Goal: Task Accomplishment & Management: Manage account settings

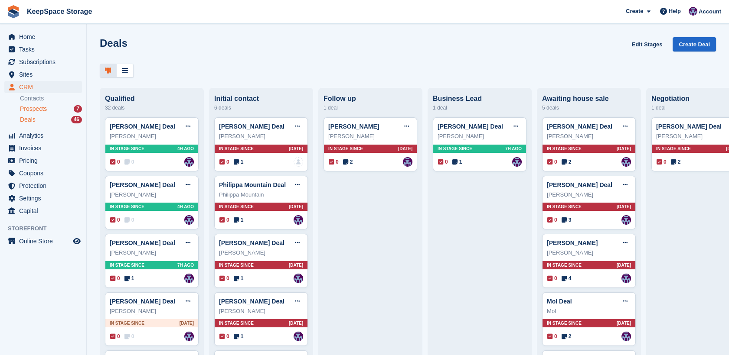
click at [33, 105] on span "Prospects" at bounding box center [33, 109] width 27 height 8
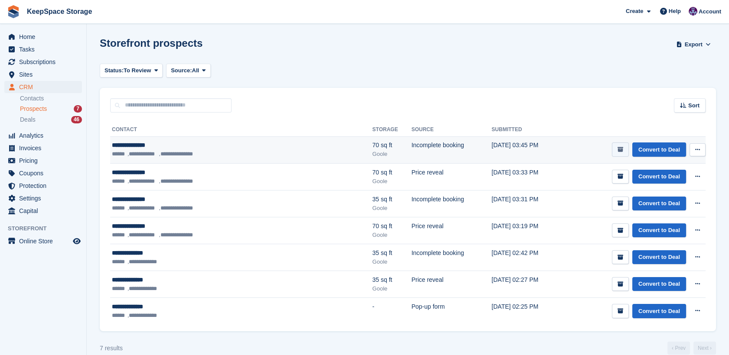
click at [621, 148] on icon "submit" at bounding box center [620, 150] width 6 height 6
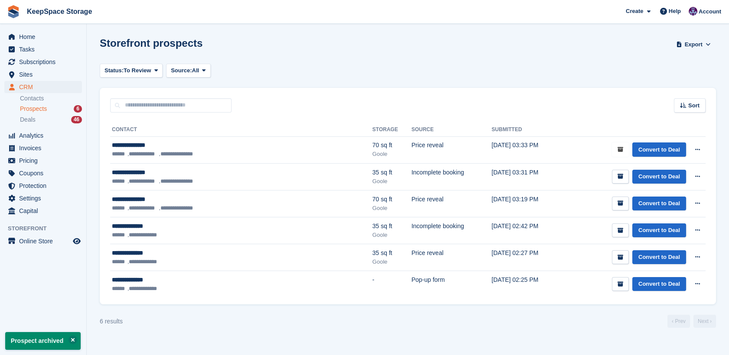
click at [621, 148] on icon "submit" at bounding box center [620, 150] width 6 height 6
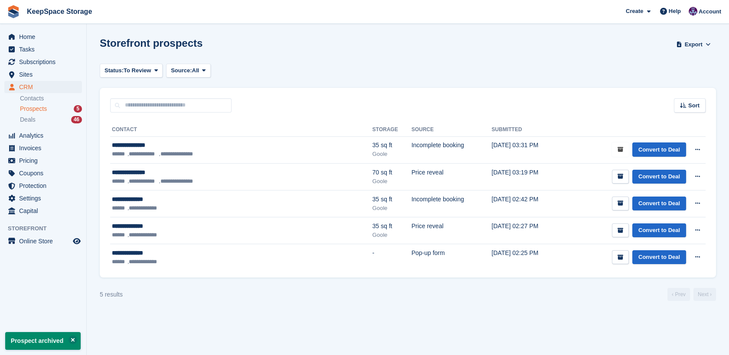
click at [621, 148] on icon "submit" at bounding box center [620, 150] width 6 height 6
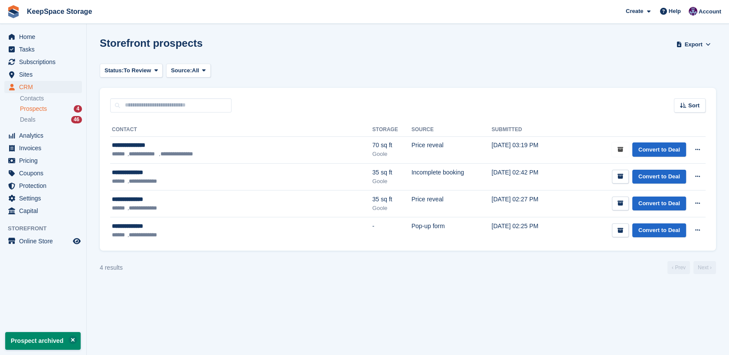
click at [621, 148] on icon "submit" at bounding box center [620, 150] width 6 height 6
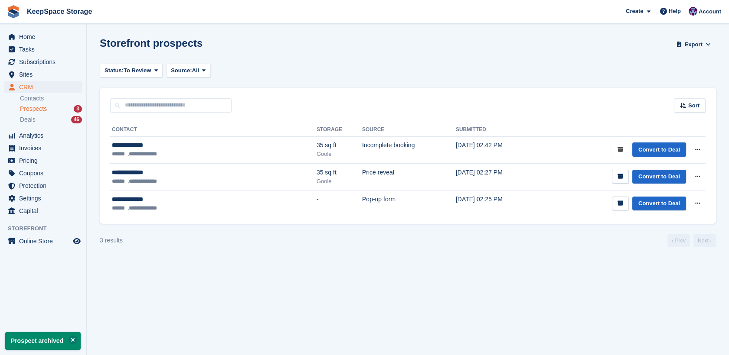
click at [621, 148] on icon "submit" at bounding box center [620, 150] width 6 height 6
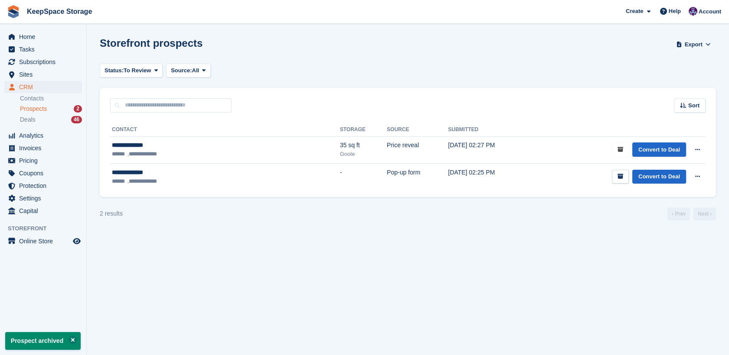
click at [621, 148] on icon "submit" at bounding box center [620, 150] width 6 height 6
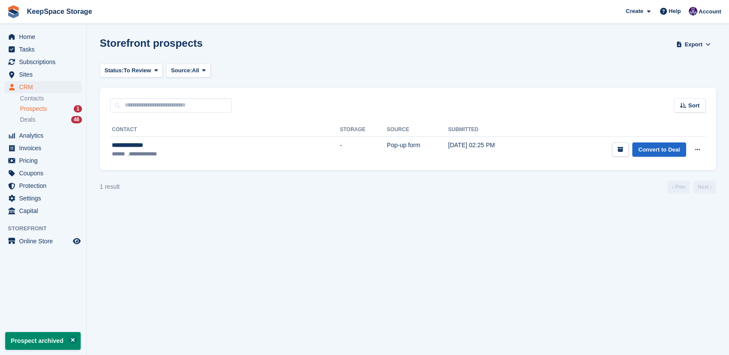
click at [22, 108] on span "Prospects" at bounding box center [33, 109] width 27 height 8
click at [46, 123] on div "Deals 46" at bounding box center [51, 120] width 62 height 8
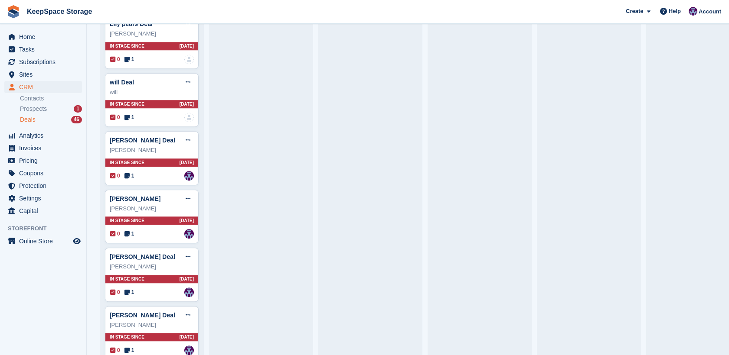
scroll to position [1513, 0]
